Goal: Task Accomplishment & Management: Manage account settings

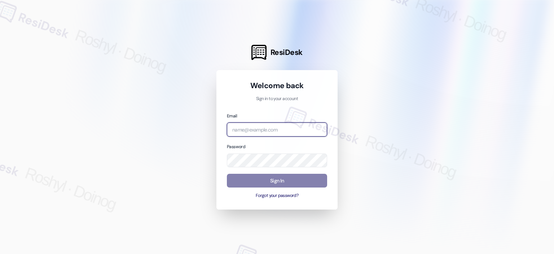
click at [278, 127] on input "email" at bounding box center [277, 129] width 100 height 14
click at [0, 253] on com-1password-button at bounding box center [0, 254] width 0 height 0
click at [365, 75] on div at bounding box center [277, 127] width 554 height 254
click at [278, 128] on input "email" at bounding box center [277, 129] width 100 height 14
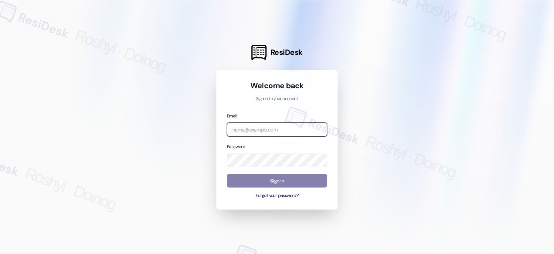
click at [317, 126] on input "email" at bounding box center [277, 129] width 100 height 14
click at [0, 253] on com-1password-button at bounding box center [0, 254] width 0 height 0
drag, startPoint x: 303, startPoint y: 127, endPoint x: 316, endPoint y: 132, distance: 13.8
click at [304, 129] on input "email" at bounding box center [277, 129] width 100 height 14
click at [0, 253] on com-1password-button at bounding box center [0, 254] width 0 height 0
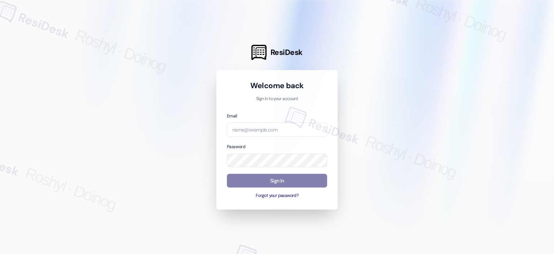
click at [371, 141] on div at bounding box center [277, 127] width 554 height 254
click at [258, 130] on input "email" at bounding box center [277, 129] width 100 height 14
click at [453, 67] on div at bounding box center [277, 127] width 554 height 254
click at [262, 134] on input "email" at bounding box center [277, 129] width 100 height 14
click at [0, 253] on com-1password-button at bounding box center [0, 254] width 0 height 0
